Goal: Check status: Check status

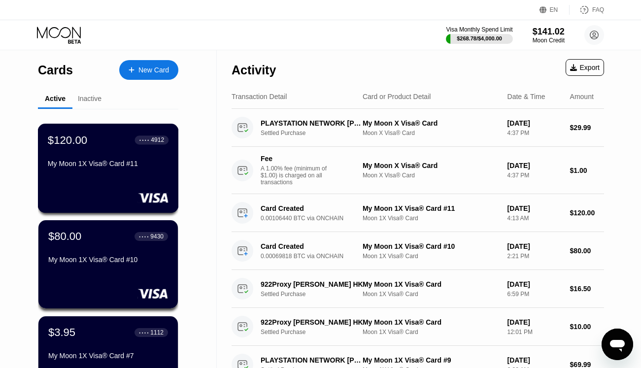
click at [80, 162] on div "$120.00 ● ● ● ● 4912 My Moon 1X Visa® Card #11" at bounding box center [108, 153] width 121 height 38
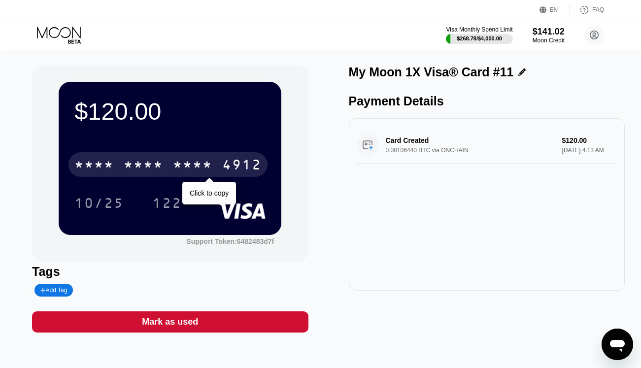
click at [173, 167] on div "* * * *" at bounding box center [192, 166] width 39 height 16
